Goal: Navigation & Orientation: Find specific page/section

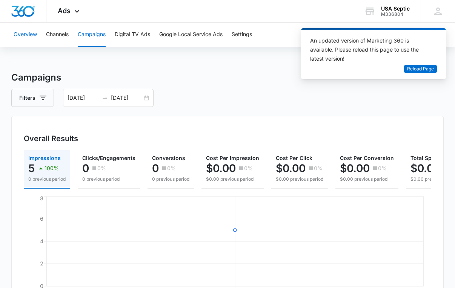
click at [31, 36] on button "Overview" at bounding box center [25, 35] width 23 height 24
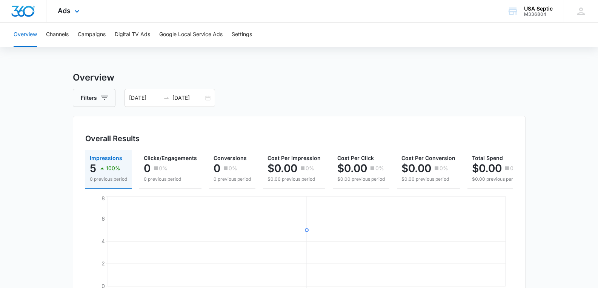
click at [25, 11] on img "Dashboard" at bounding box center [23, 11] width 24 height 11
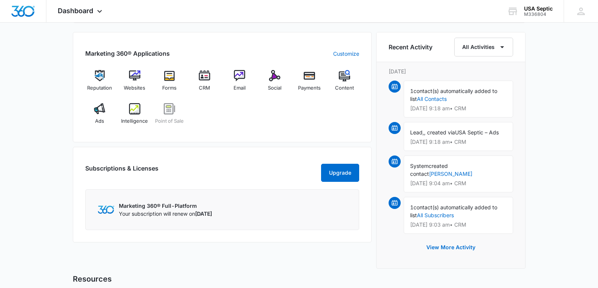
scroll to position [490, 0]
